Goal: Task Accomplishment & Management: Complete application form

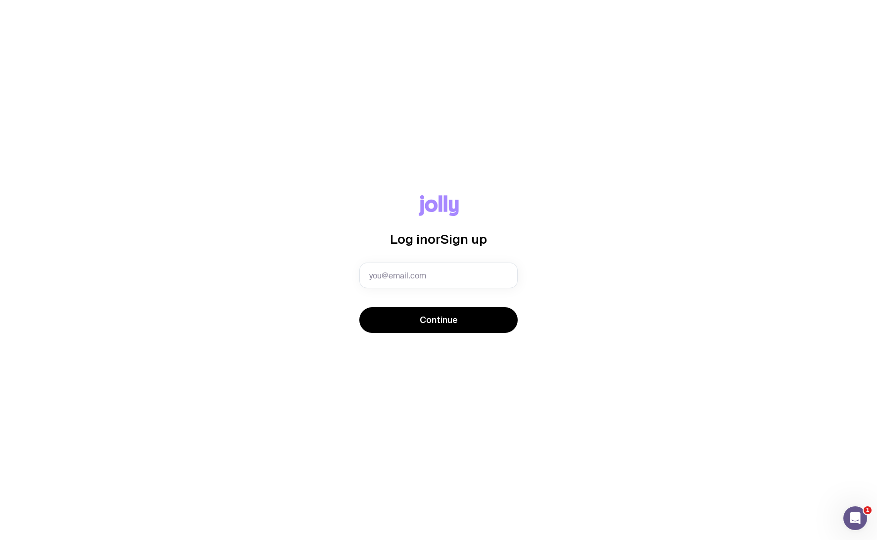
click at [583, 242] on div "Log in or Sign up Invalid email Continue" at bounding box center [439, 269] width 830 height 149
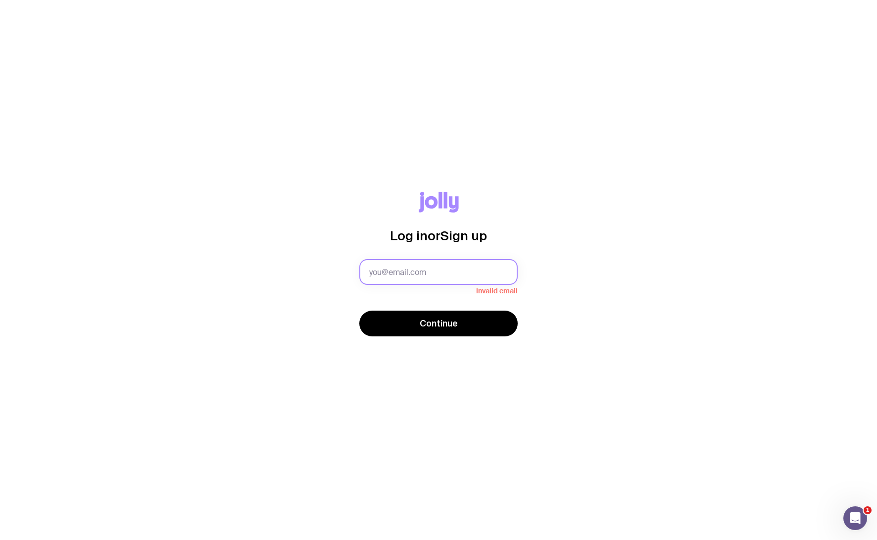
click at [444, 275] on input "text" at bounding box center [438, 272] width 158 height 26
type input "[PERSON_NAME][EMAIL_ADDRESS][DOMAIN_NAME]"
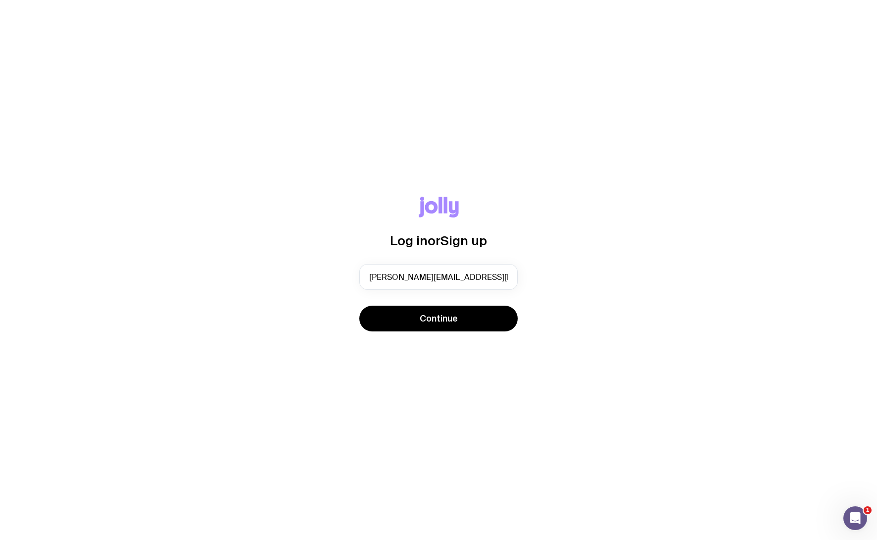
click at [464, 330] on button "Continue" at bounding box center [438, 318] width 158 height 26
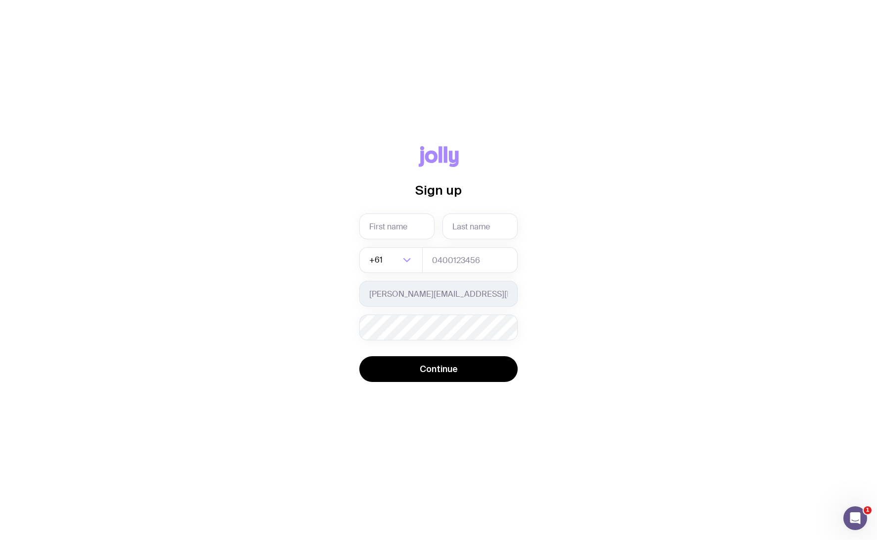
click at [846, 509] on div "Open Intercom Messenger" at bounding box center [855, 518] width 33 height 33
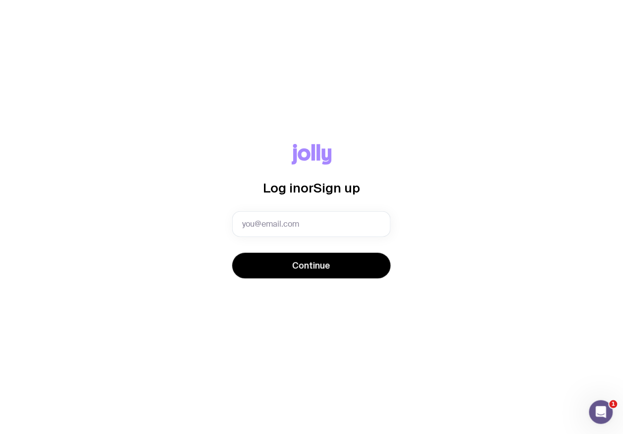
click at [323, 186] on span "Sign up" at bounding box center [336, 188] width 47 height 14
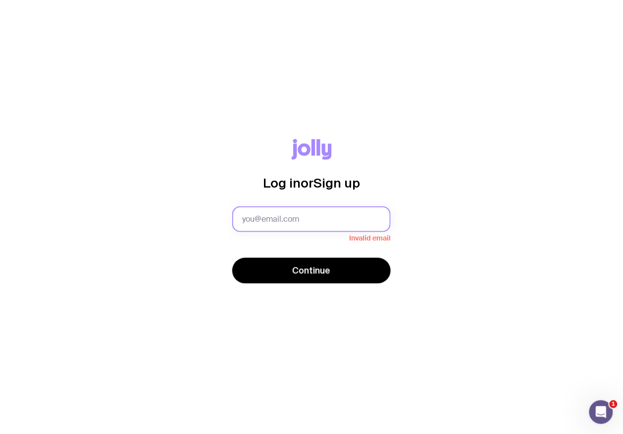
click at [309, 231] on input "text" at bounding box center [311, 219] width 158 height 26
type input "[PERSON_NAME][EMAIL_ADDRESS][DOMAIN_NAME]"
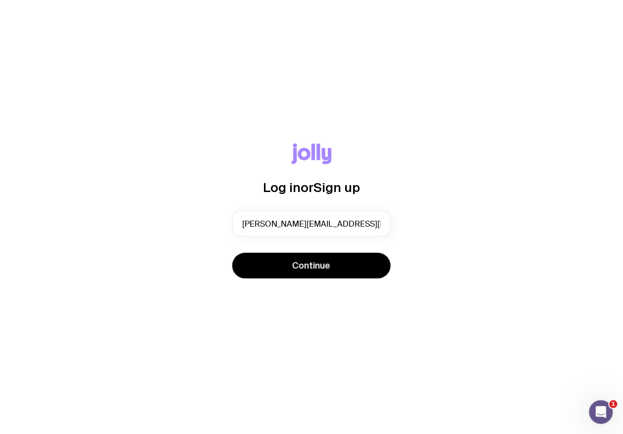
click at [344, 278] on button "Continue" at bounding box center [311, 266] width 158 height 26
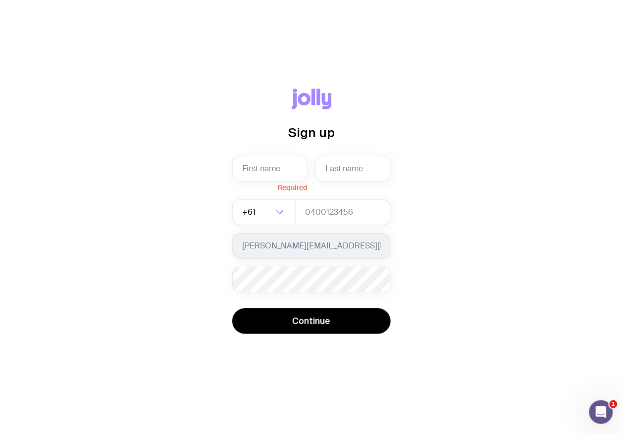
click at [233, 163] on div "Sign up Required +61 Loading... Lily.Sengdi@iqeq.com Password must contain: at …" at bounding box center [311, 217] width 575 height 257
click at [252, 166] on input "text" at bounding box center [269, 169] width 75 height 26
type input "Lily"
type input "Sengdi Wadey"
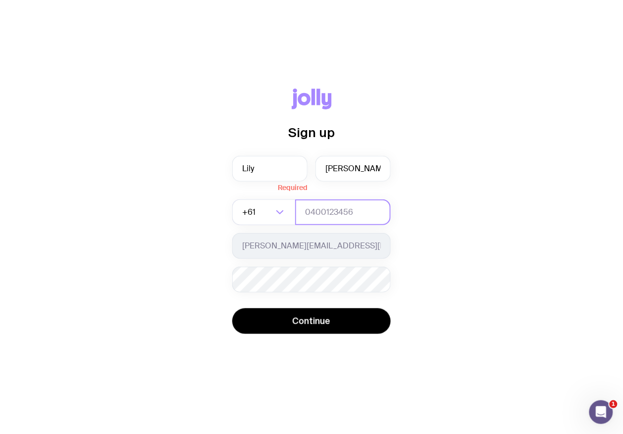
type input "61129453"
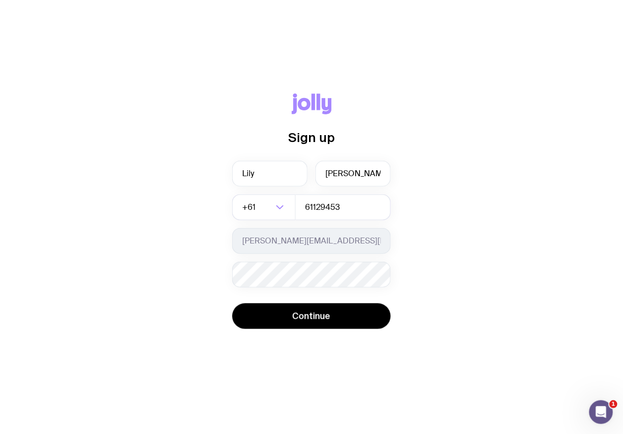
click at [263, 210] on input "Search for option" at bounding box center [264, 208] width 15 height 26
click at [353, 226] on ul "Hong Kong (+852)" at bounding box center [311, 237] width 158 height 27
click at [349, 238] on li "Hong Kong (+852)" at bounding box center [311, 237] width 157 height 21
type input "hong"
click at [316, 286] on div "Password must contain: at least 8 characters an uppercase letter a lowercase le…" at bounding box center [311, 275] width 158 height 26
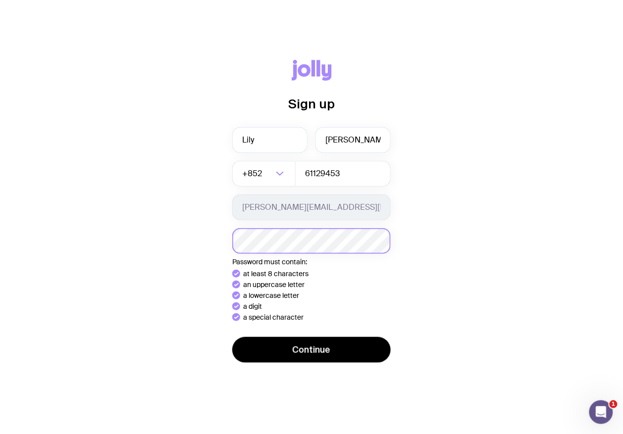
click at [232, 337] on button "Continue" at bounding box center [311, 350] width 158 height 26
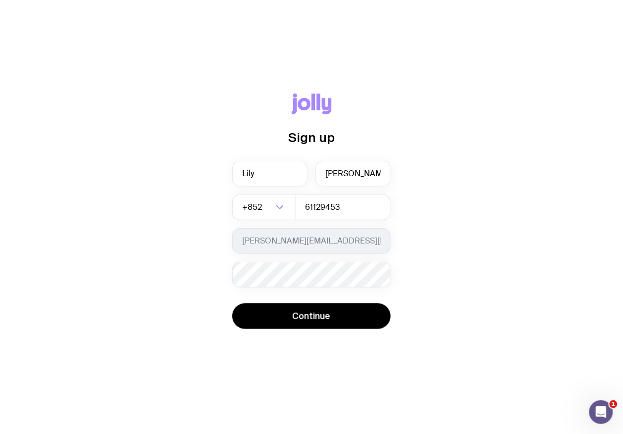
click at [329, 317] on span "Continue" at bounding box center [312, 316] width 38 height 12
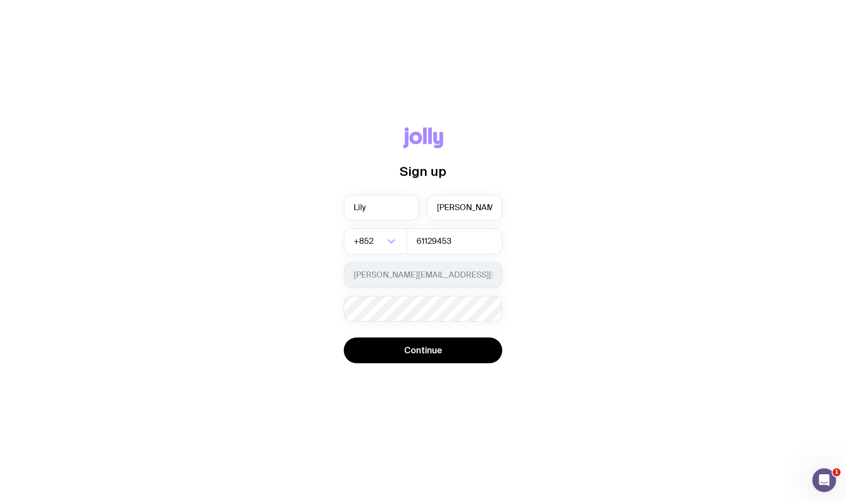
click at [434, 355] on span "Continue" at bounding box center [423, 350] width 38 height 12
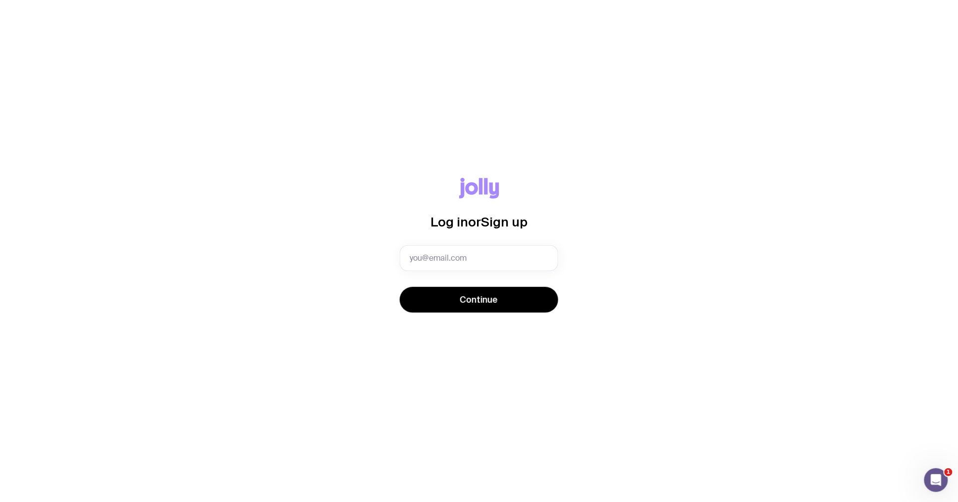
click at [500, 264] on input "text" at bounding box center [479, 258] width 158 height 26
type input "[PERSON_NAME][EMAIL_ADDRESS][DOMAIN_NAME]"
click at [485, 288] on button "Continue" at bounding box center [479, 300] width 158 height 26
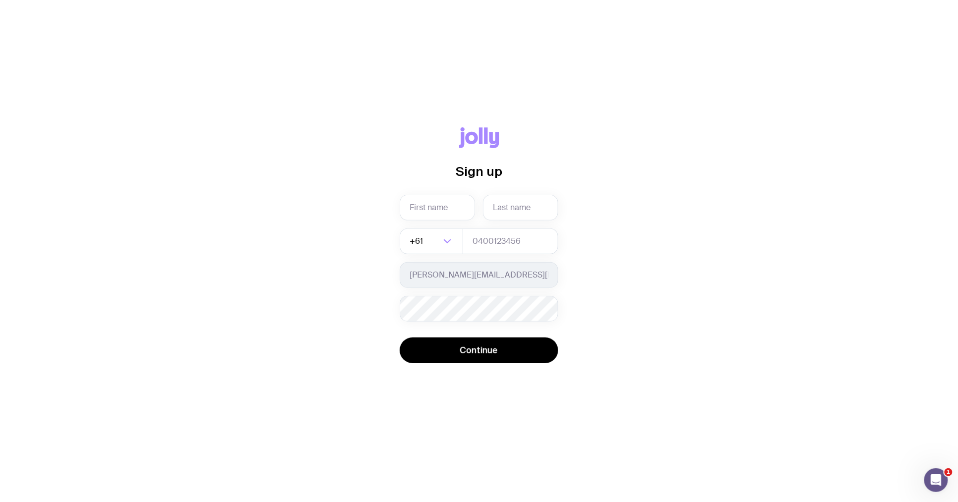
click at [431, 201] on input "text" at bounding box center [437, 208] width 75 height 26
type input "Lily"
type input "Sengdi Wadey"
type input "61129453"
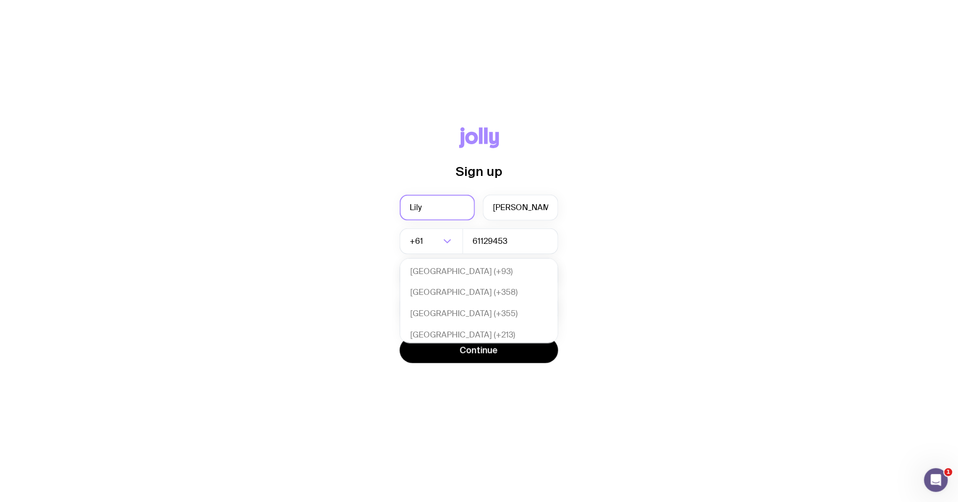
scroll to position [214, 0]
click at [424, 247] on input "Search for option" at bounding box center [424, 241] width 31 height 26
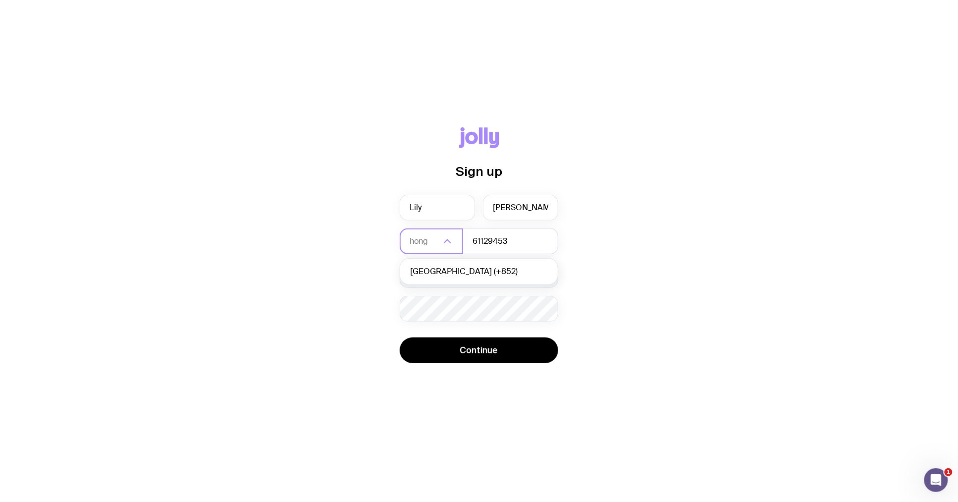
click at [464, 270] on li "Hong Kong (+852)" at bounding box center [478, 271] width 157 height 21
type input "hong"
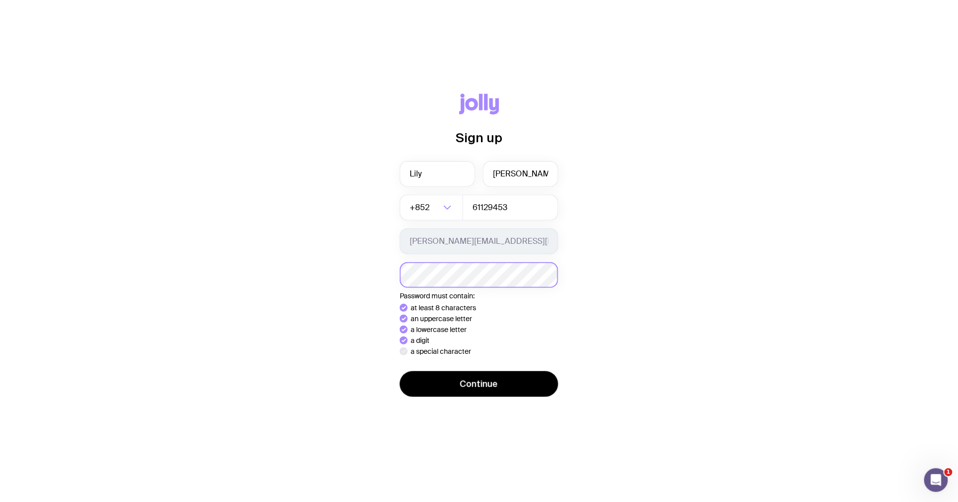
click at [400, 371] on button "Continue" at bounding box center [479, 384] width 158 height 26
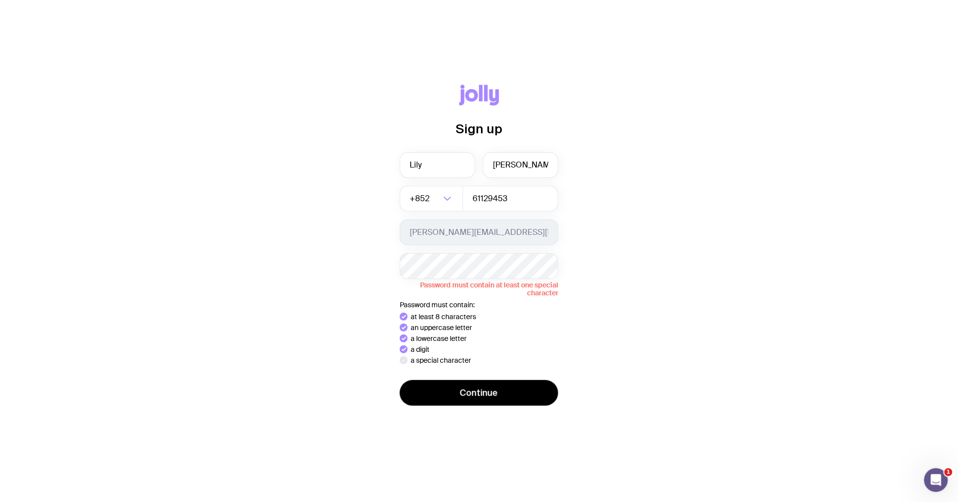
click at [519, 250] on div "Lily Sengdi Wadey +852 Loading... 61129453 Lily.Sengdi@iqeq.com Password must c…" at bounding box center [479, 258] width 158 height 212
drag, startPoint x: 519, startPoint y: 250, endPoint x: 187, endPoint y: 242, distance: 331.8
click at [220, 242] on div "Sign up Lily Sengdi Wadey +852 Loading... 61129453 Lily.Sengdi@iqeq.com Passwor…" at bounding box center [479, 251] width 910 height 333
click at [517, 394] on button "Continue" at bounding box center [479, 393] width 158 height 26
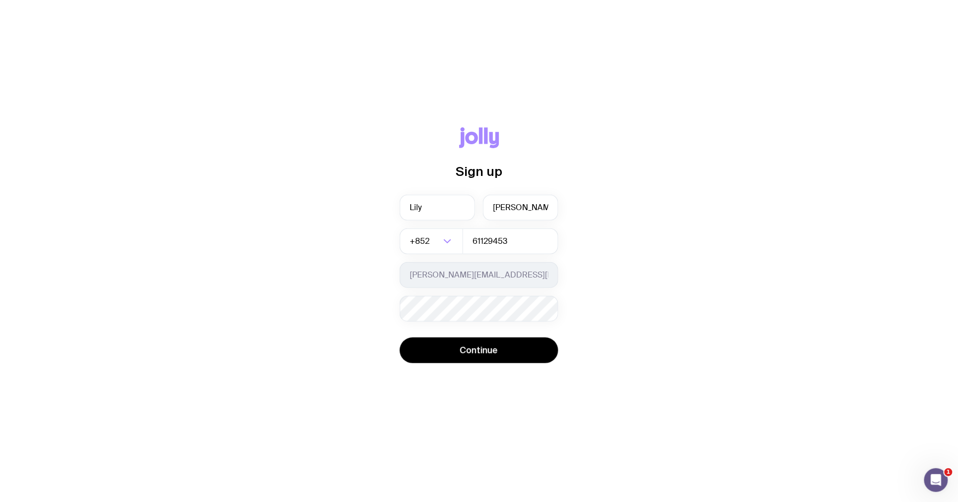
click at [502, 355] on button "Continue" at bounding box center [479, 350] width 158 height 26
click at [521, 346] on button "Continue" at bounding box center [479, 350] width 158 height 26
